Goal: Task Accomplishment & Management: Manage account settings

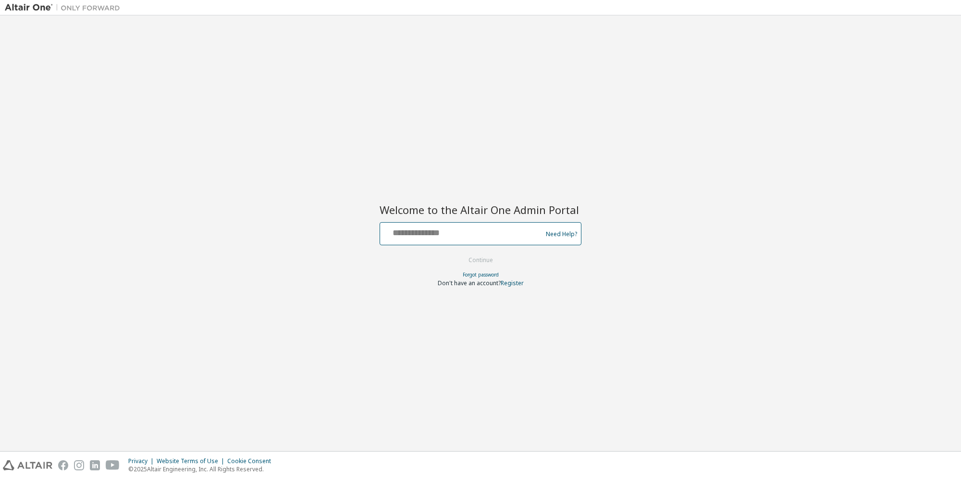
click at [440, 237] on input "text" at bounding box center [462, 231] width 157 height 14
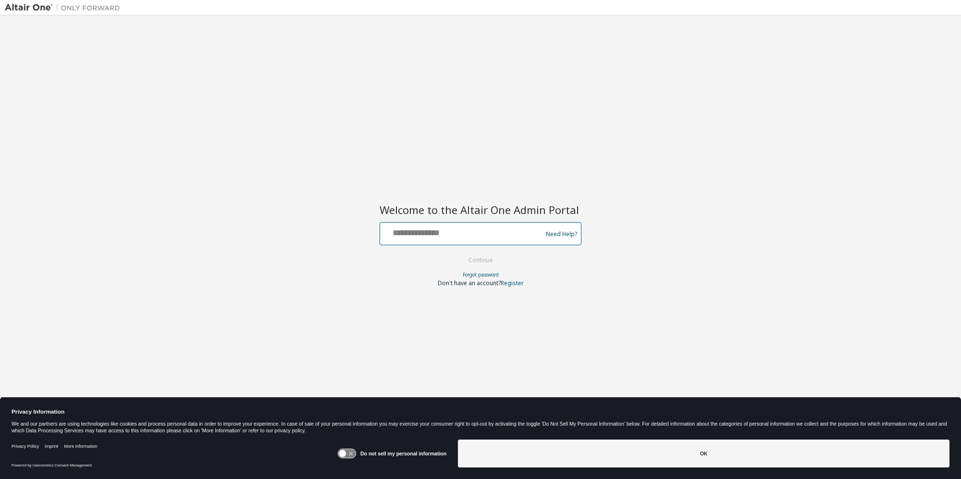
click at [440, 237] on input "text" at bounding box center [462, 231] width 157 height 14
click at [434, 236] on input "**********" at bounding box center [462, 231] width 157 height 14
click at [424, 234] on input "**********" at bounding box center [462, 231] width 157 height 14
type input "**********"
click at [471, 259] on button "Continue" at bounding box center [480, 260] width 45 height 14
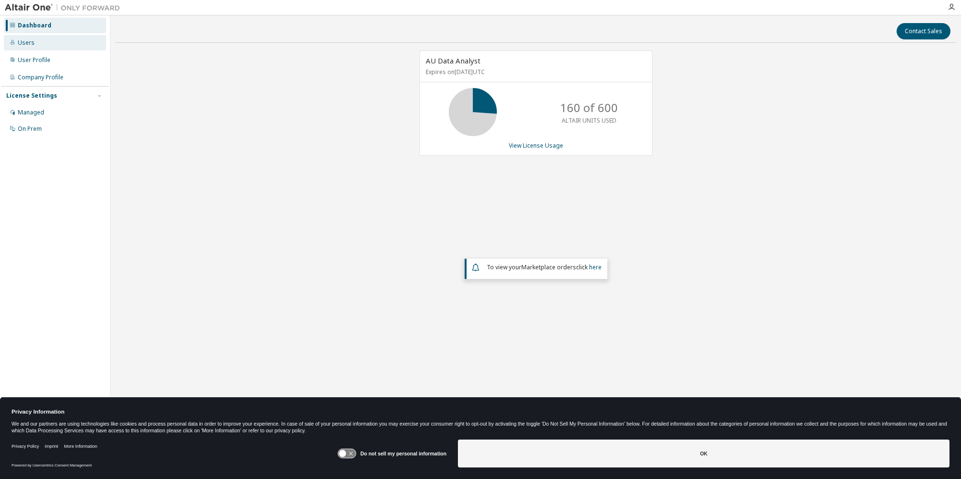
click at [33, 43] on div "Users" at bounding box center [26, 43] width 17 height 8
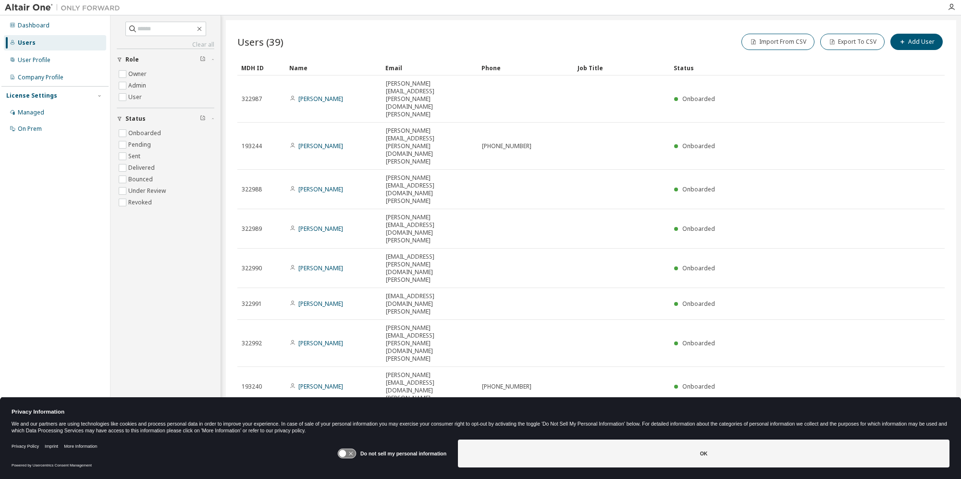
type input "*"
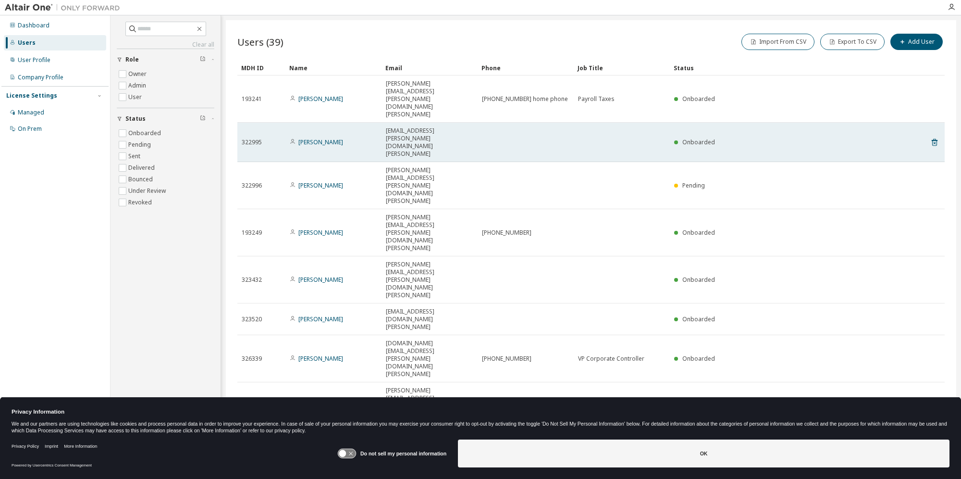
click at [408, 123] on td "LeSaundra.Carmon@us.loomis.com" at bounding box center [429, 142] width 96 height 39
click at [310, 138] on link "LeSaundra Carmon" at bounding box center [320, 142] width 45 height 8
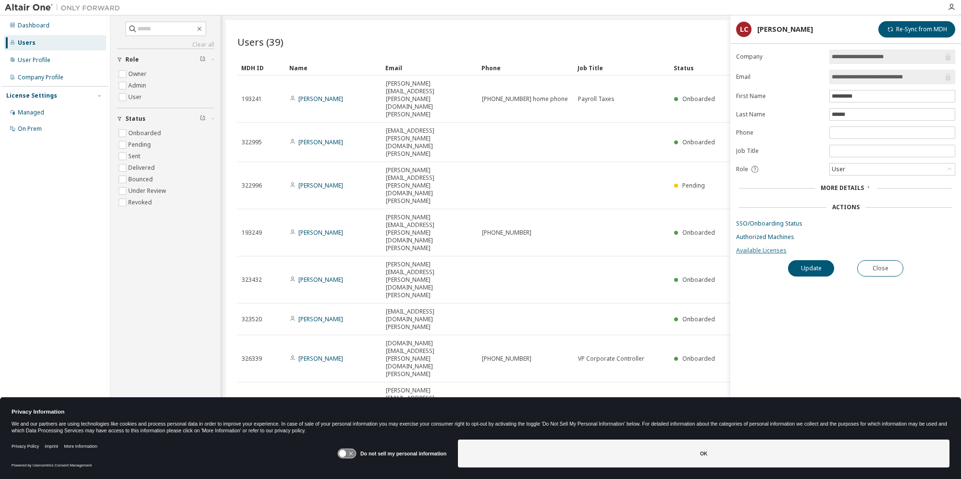
click at [759, 248] on link "Available Licenses" at bounding box center [845, 250] width 219 height 8
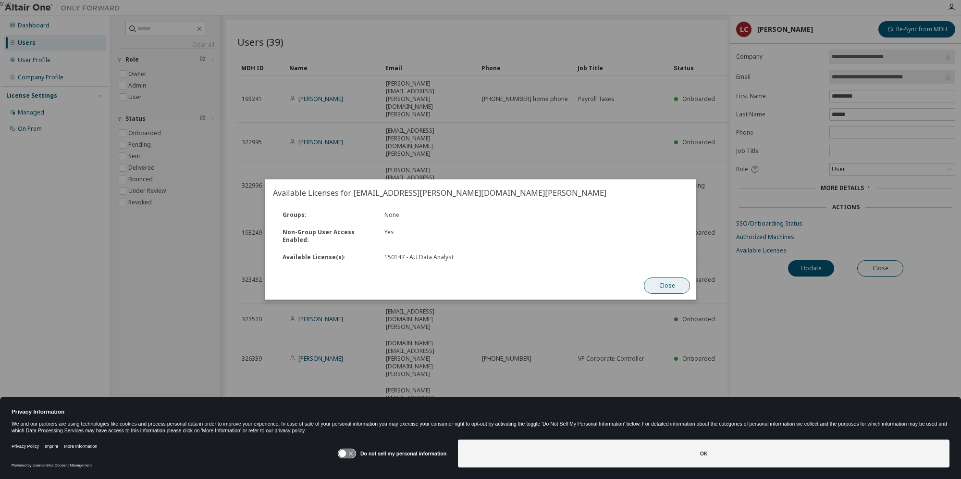
click at [663, 281] on button "Close" at bounding box center [667, 285] width 46 height 16
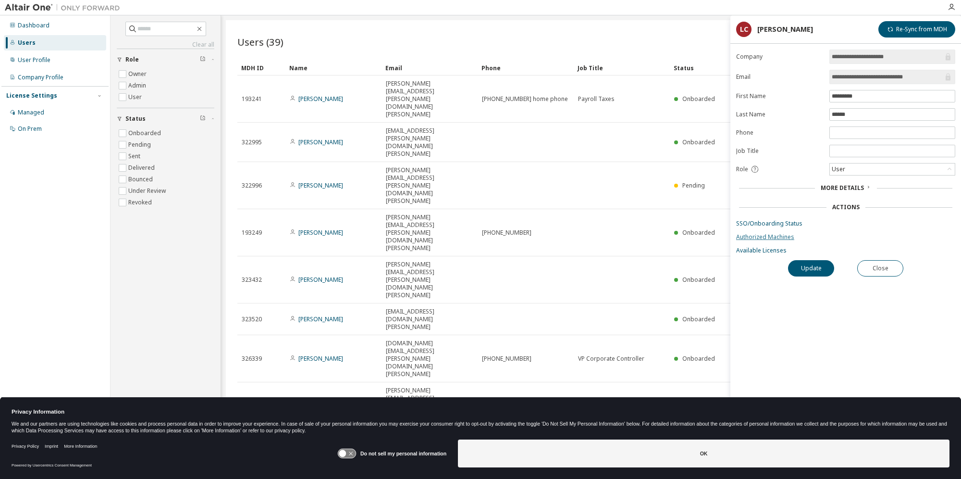
click at [756, 237] on link "Authorized Machines" at bounding box center [845, 237] width 219 height 8
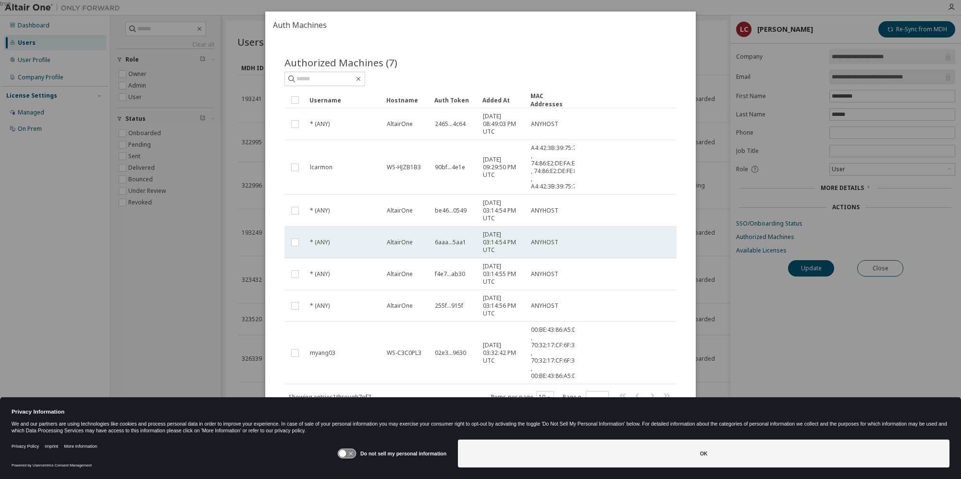
scroll to position [9, 0]
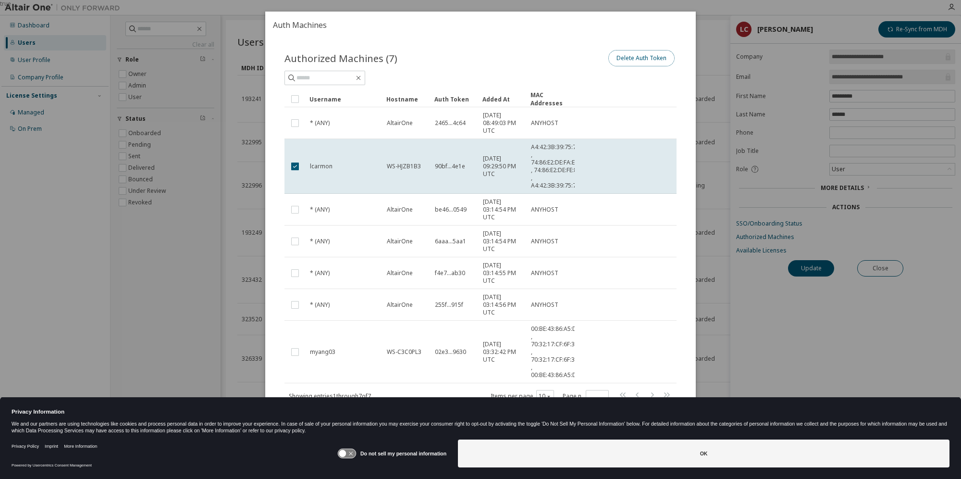
click at [632, 62] on button "Delete Auth Token" at bounding box center [641, 58] width 66 height 16
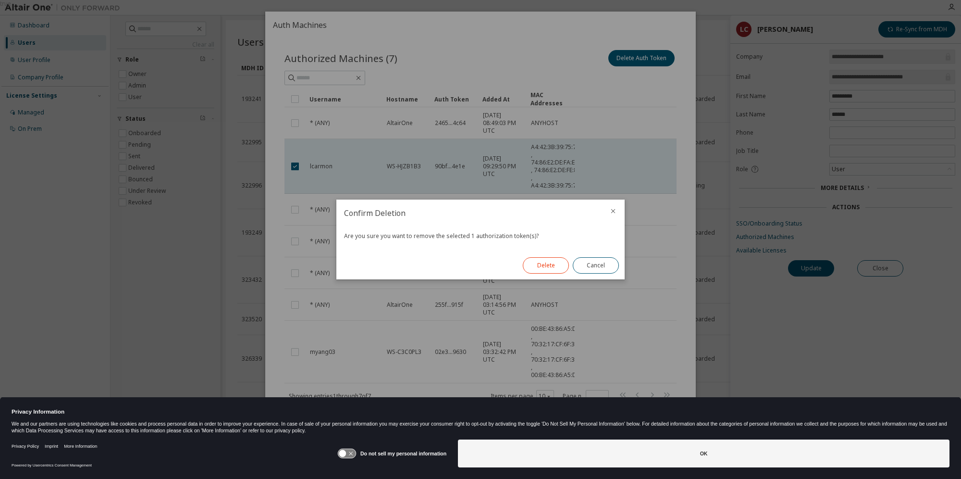
click at [541, 267] on button "Delete" at bounding box center [546, 265] width 46 height 16
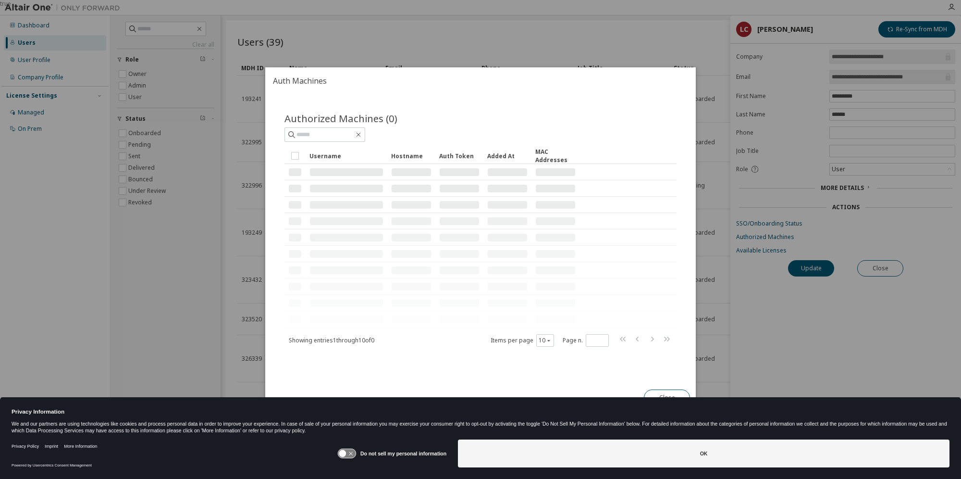
scroll to position [0, 0]
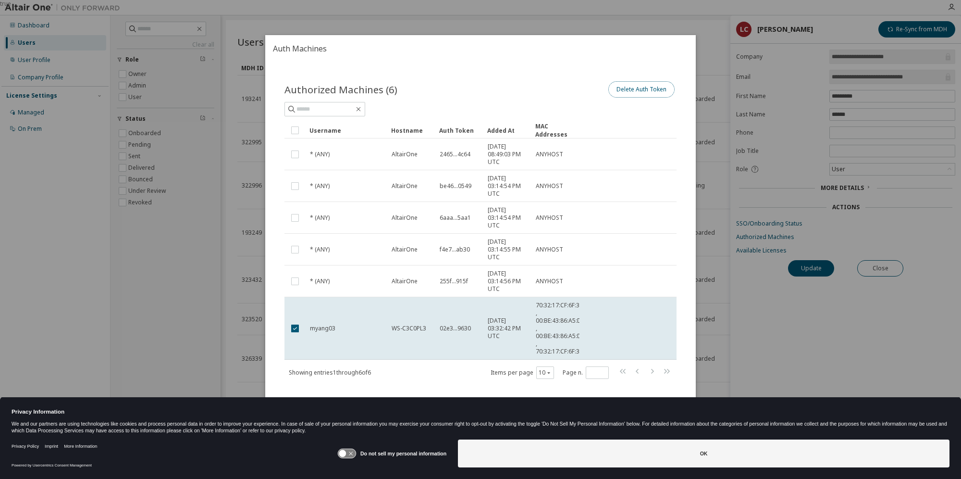
click at [626, 94] on button "Delete Auth Token" at bounding box center [641, 89] width 66 height 16
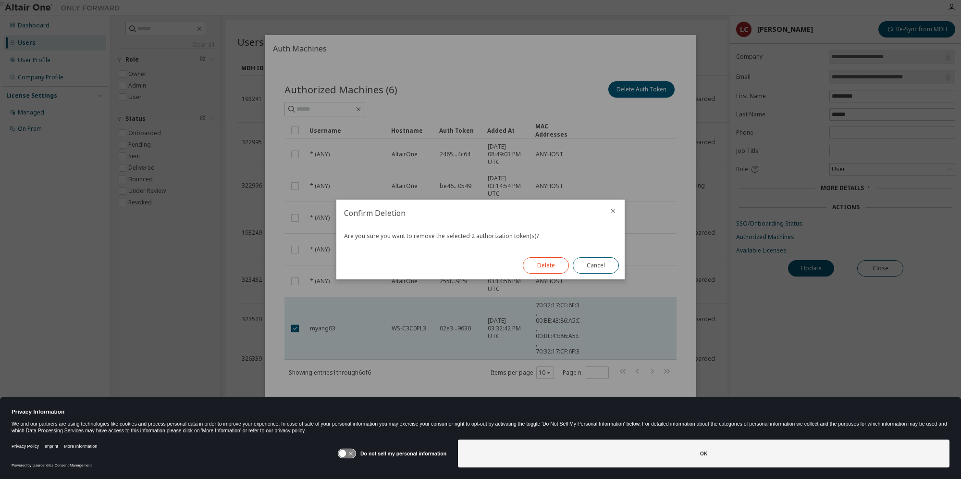
click at [536, 268] on button "Delete" at bounding box center [546, 265] width 46 height 16
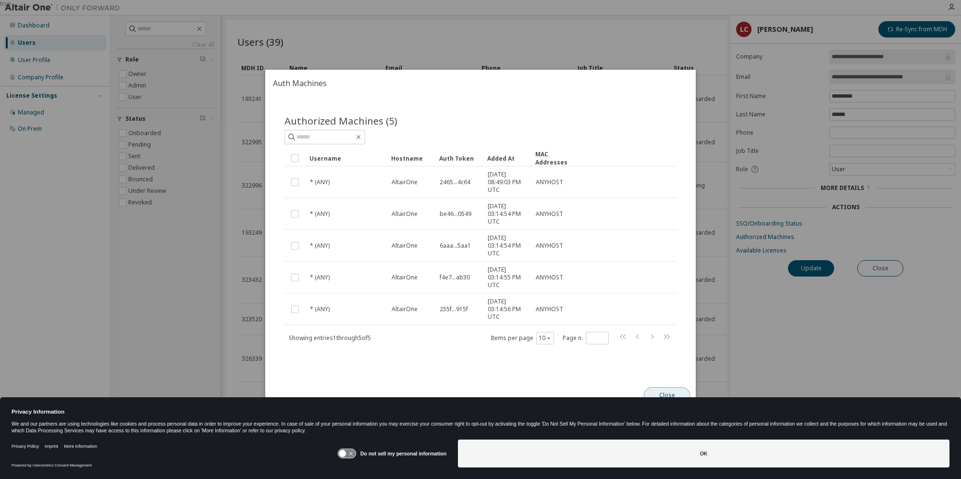
click at [670, 391] on button "Close" at bounding box center [667, 395] width 46 height 16
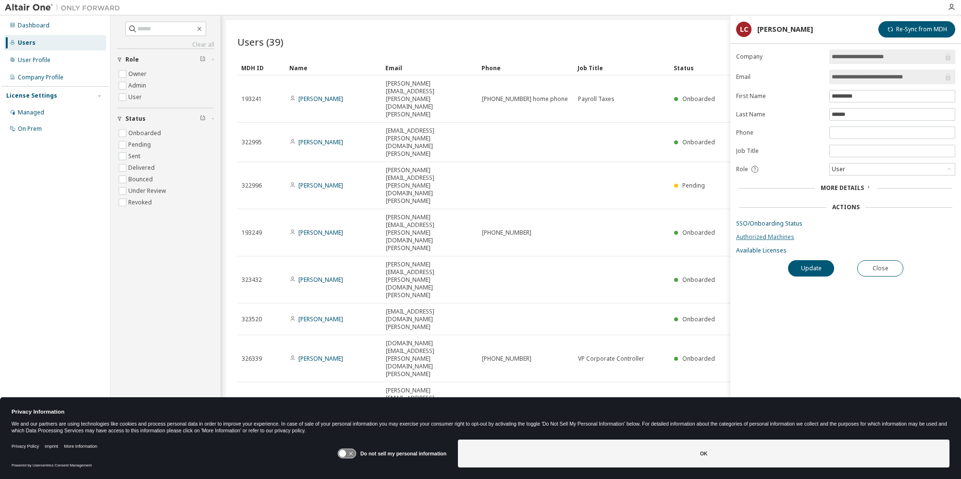
click at [749, 237] on link "Authorized Machines" at bounding box center [845, 237] width 219 height 8
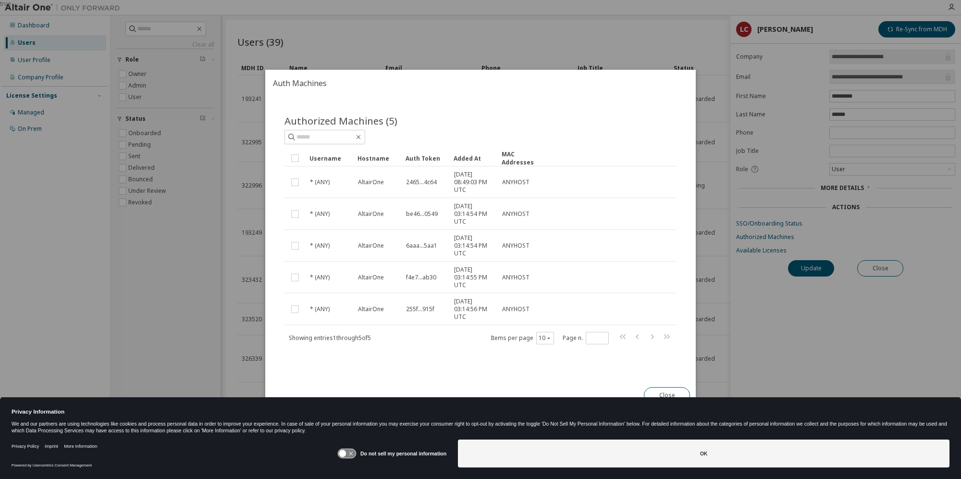
click at [581, 34] on div "true" at bounding box center [480, 239] width 961 height 479
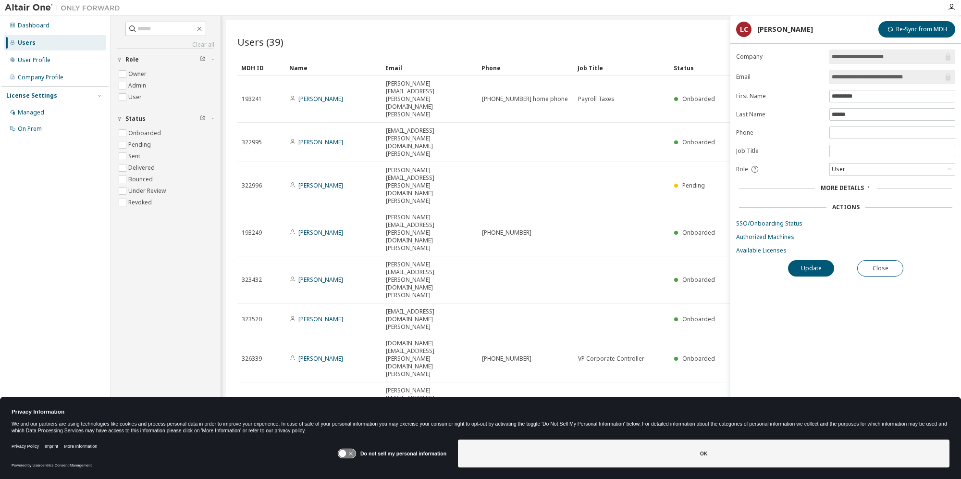
click at [299, 37] on div "Users (39) Import From CSV Export To CSV Add User" at bounding box center [590, 42] width 707 height 20
click at [333, 49] on div "Users (39) Import From CSV Export To CSV Add User" at bounding box center [590, 42] width 707 height 20
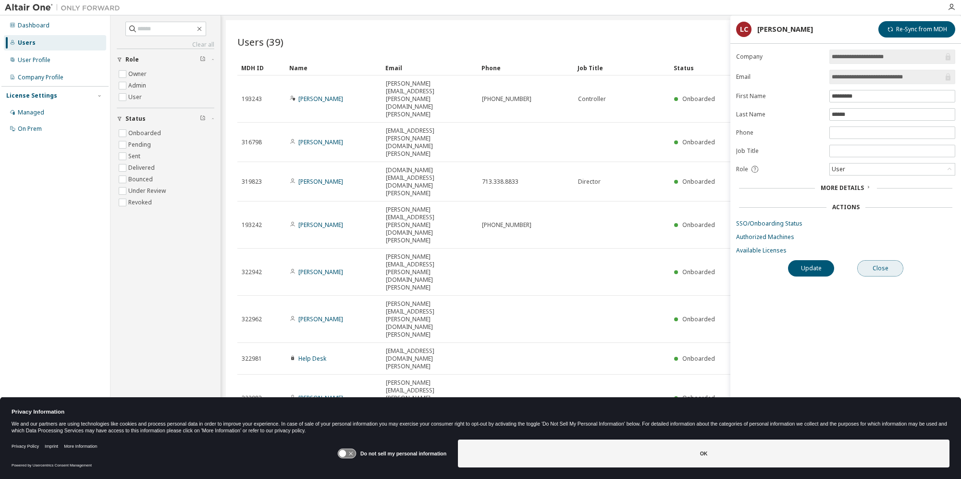
click at [886, 271] on button "Close" at bounding box center [880, 268] width 46 height 16
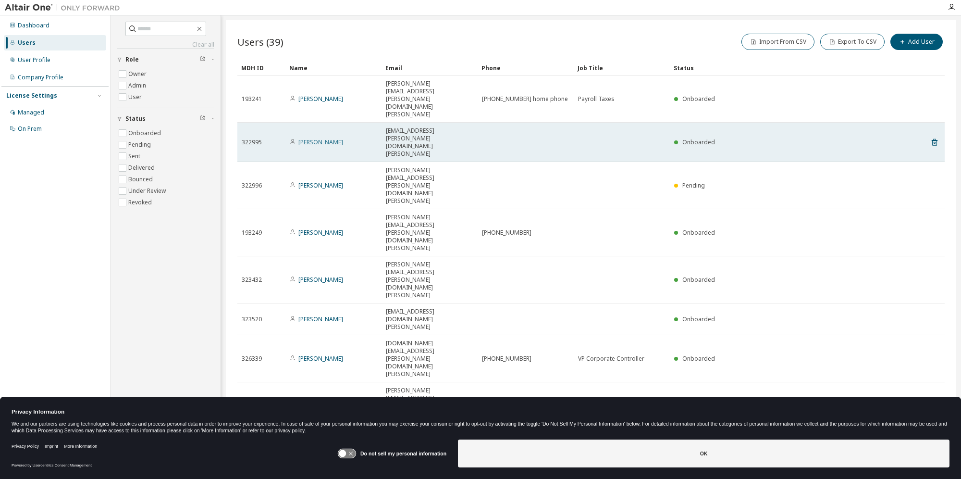
click at [330, 138] on link "LeSaundra Carmon" at bounding box center [320, 142] width 45 height 8
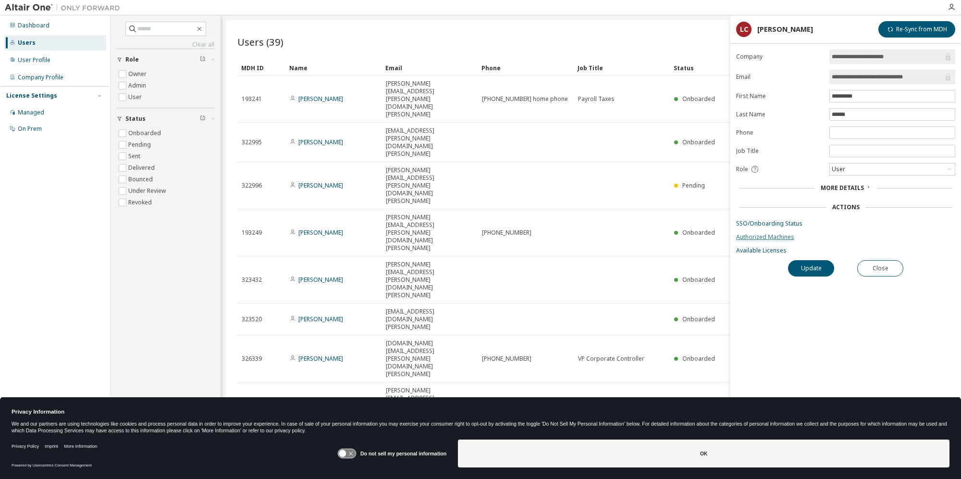
click at [756, 236] on link "Authorized Machines" at bounding box center [845, 237] width 219 height 8
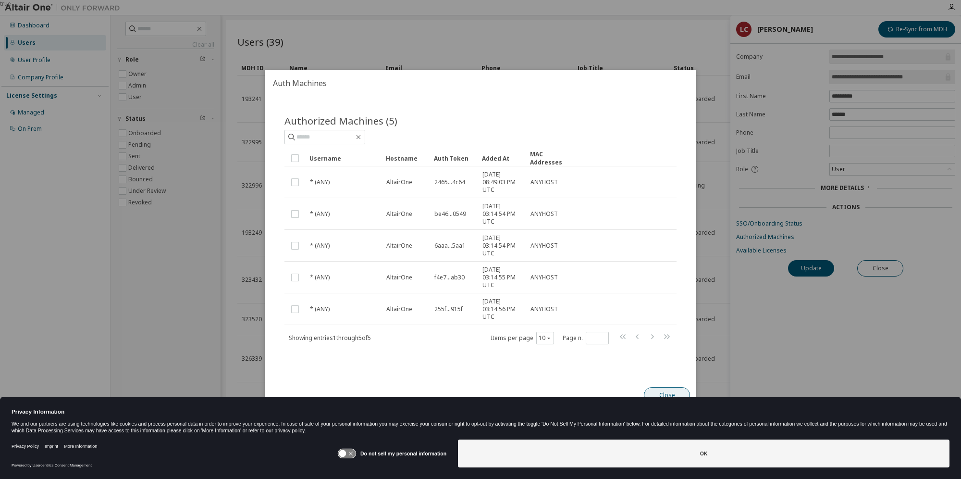
click at [661, 389] on button "Close" at bounding box center [667, 395] width 46 height 16
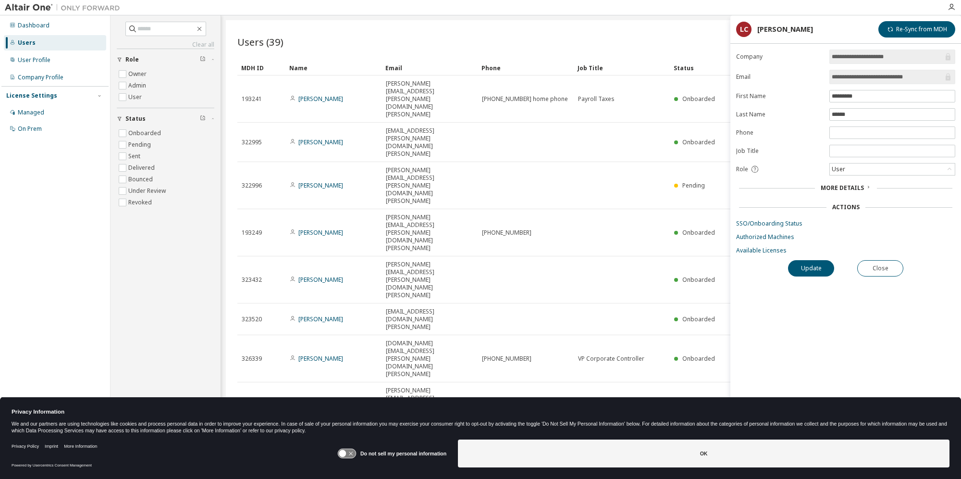
click at [319, 478] on link "Kelsey Slater" at bounding box center [320, 484] width 45 height 8
click at [748, 250] on link "Available Licenses" at bounding box center [845, 250] width 219 height 8
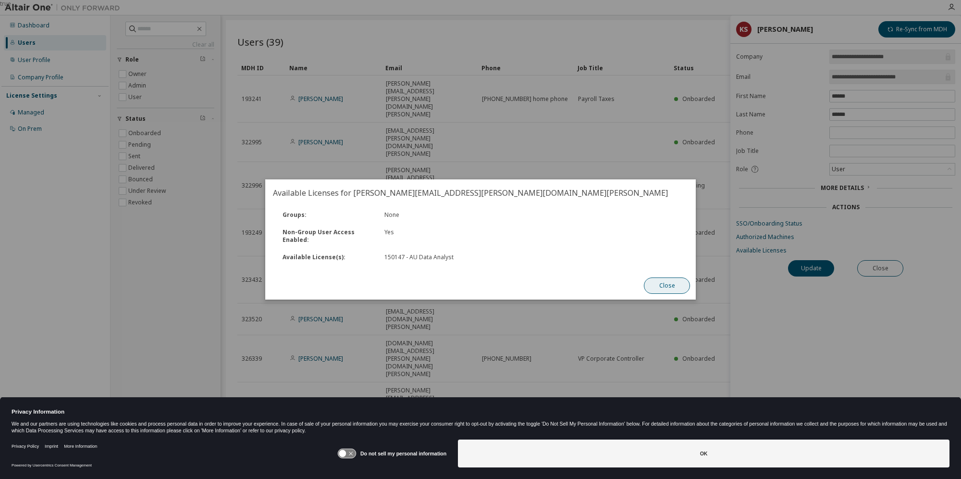
click at [671, 293] on button "Close" at bounding box center [667, 285] width 46 height 16
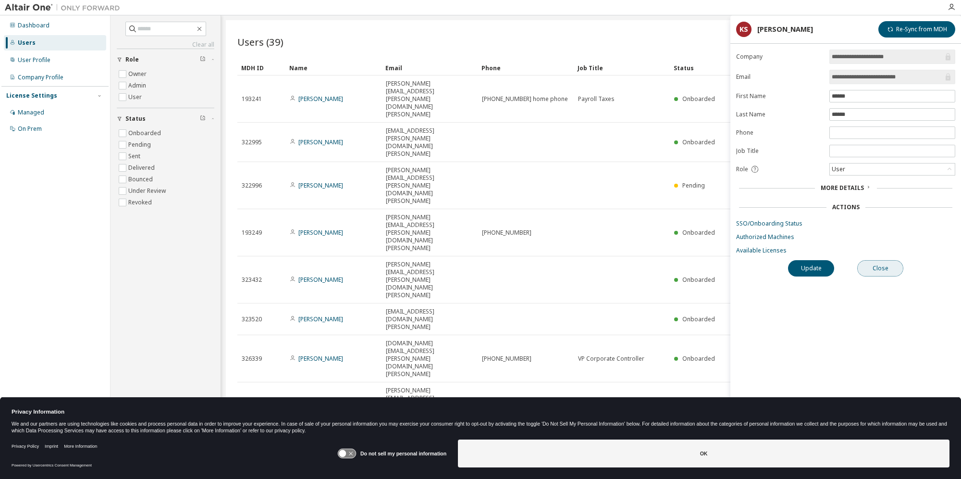
click at [885, 268] on button "Close" at bounding box center [880, 268] width 46 height 16
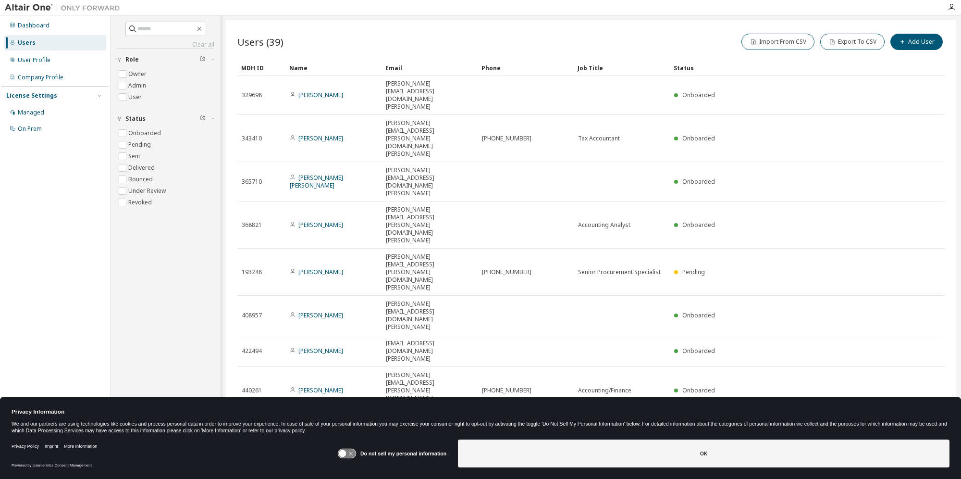
click at [908, 467] on icon "button" at bounding box center [906, 473] width 12 height 12
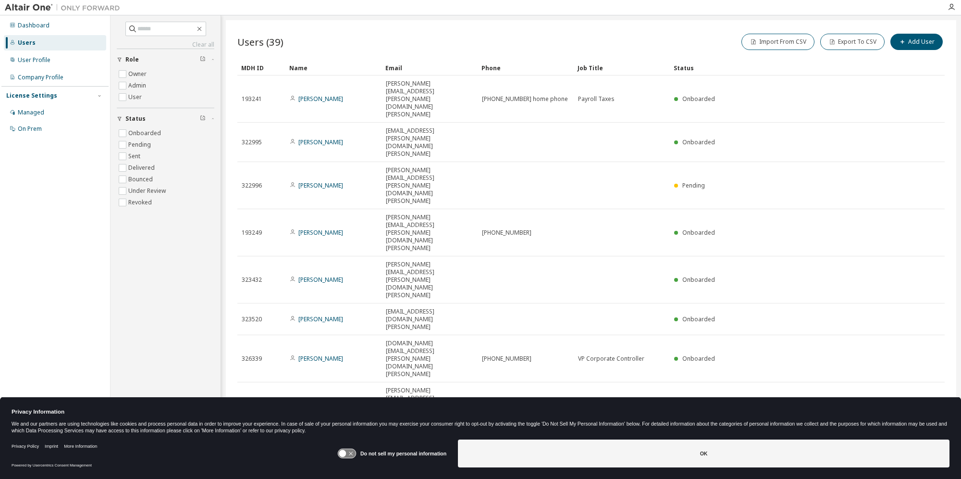
click at [908, 461] on tr "327831 Kelsey Slater Kelsey.Slater@us.loomis.com Onboarded" at bounding box center [590, 484] width 707 height 47
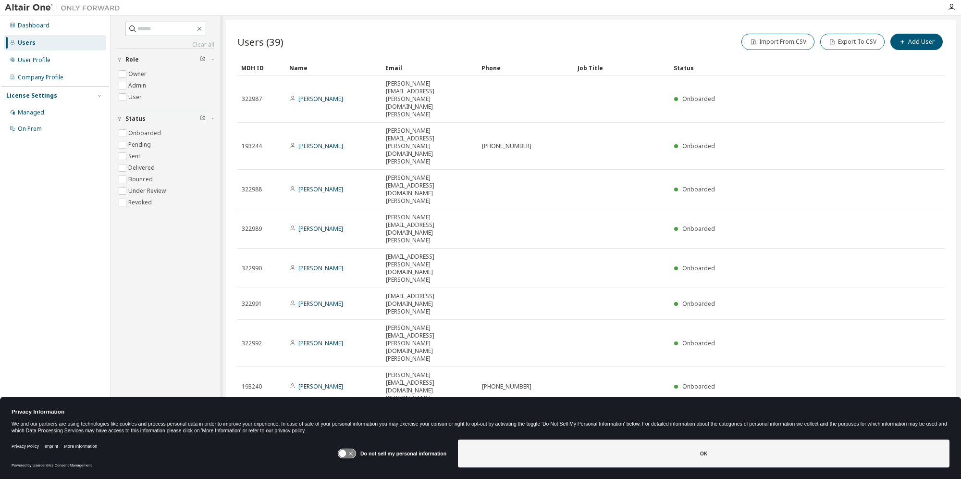
type input "*"
